Goal: Task Accomplishment & Management: Complete application form

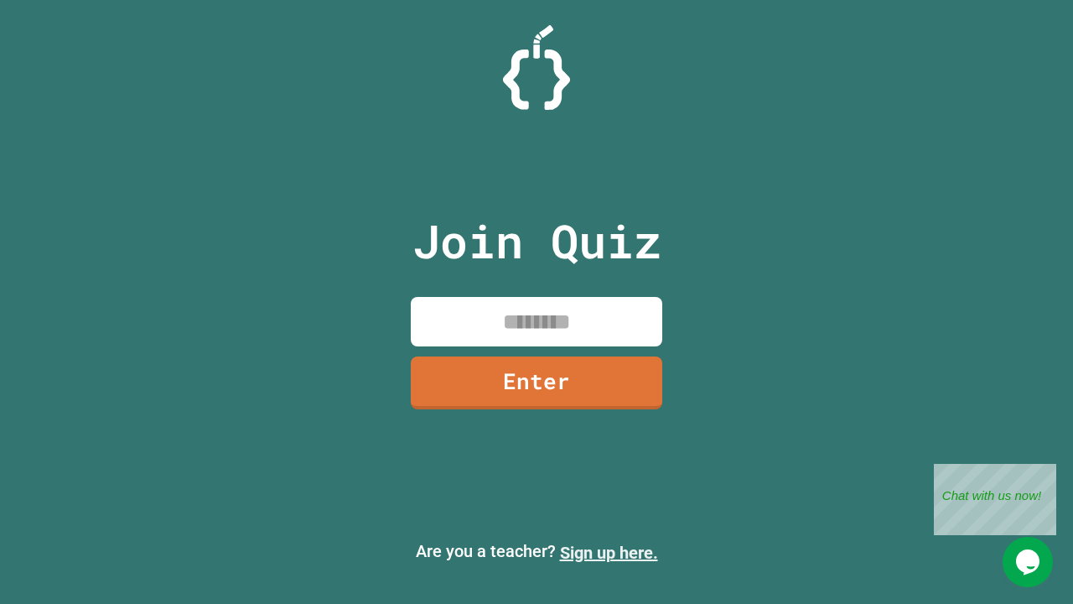
click at [609, 552] on link "Sign up here." at bounding box center [609, 552] width 98 height 20
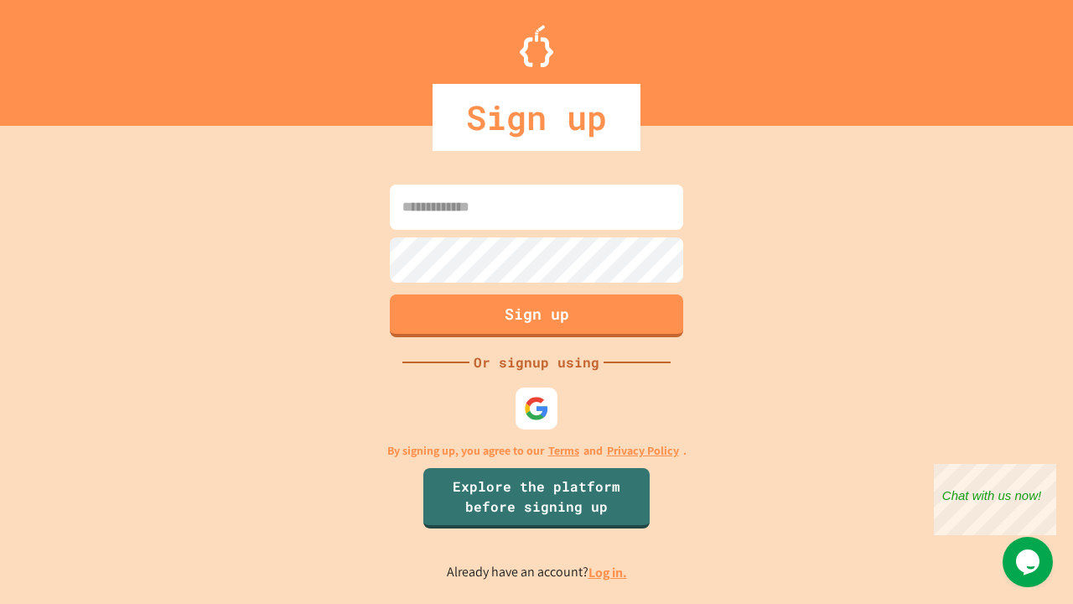
click at [609, 572] on link "Log in." at bounding box center [608, 572] width 39 height 18
